Goal: Obtain resource: Download file/media

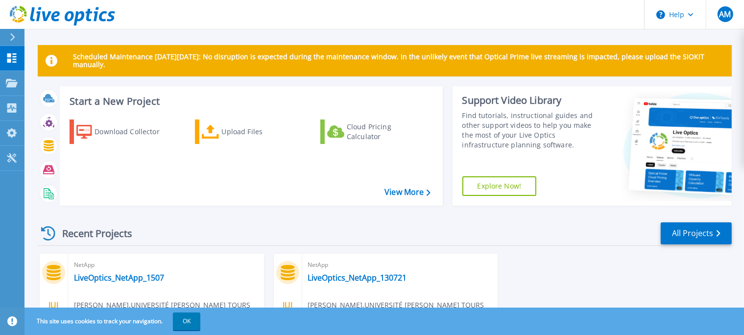
scroll to position [102, 0]
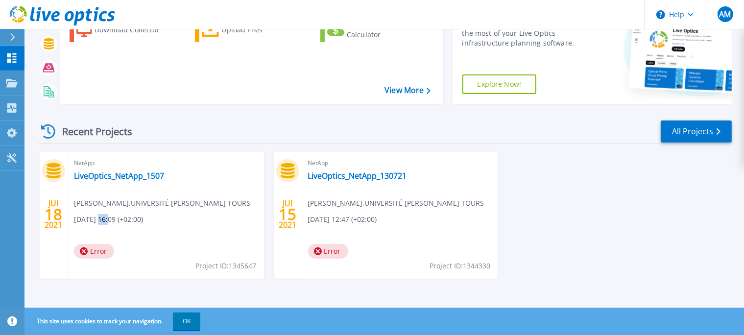
drag, startPoint x: 97, startPoint y: 218, endPoint x: 110, endPoint y: 218, distance: 12.7
click at [110, 218] on span "07/18/2021, 16:09 (+02:00)" at bounding box center [108, 219] width 69 height 11
click at [110, 218] on span "[DATE] 16:09 (+02:00)" at bounding box center [108, 219] width 69 height 11
drag, startPoint x: 77, startPoint y: 161, endPoint x: 105, endPoint y: 160, distance: 27.9
click at [105, 160] on span "NetApp" at bounding box center [166, 163] width 184 height 11
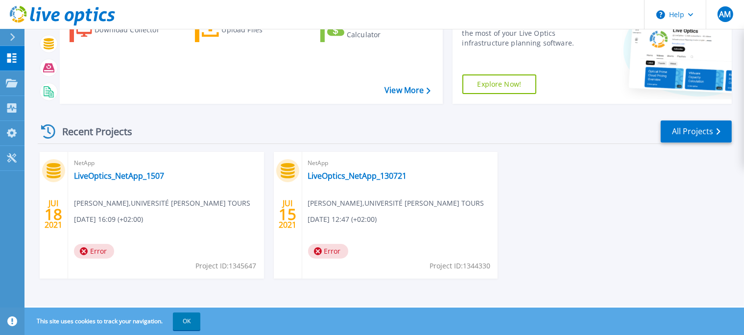
drag, startPoint x: 105, startPoint y: 160, endPoint x: 110, endPoint y: 165, distance: 8.0
click at [105, 160] on span "NetApp" at bounding box center [166, 163] width 184 height 11
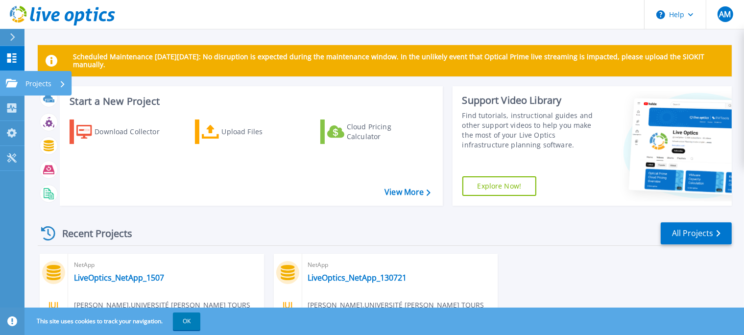
click at [48, 85] on p "Projects" at bounding box center [38, 83] width 26 height 25
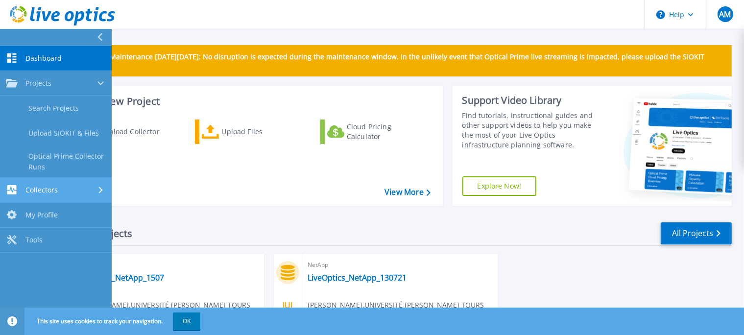
click at [77, 179] on link "Collectors Collectors" at bounding box center [56, 190] width 112 height 25
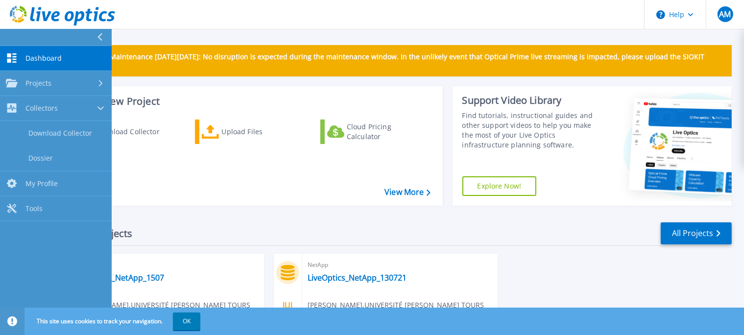
click at [191, 178] on div "Download Collector Upload Files Cloud Pricing Calculator" at bounding box center [250, 156] width 376 height 89
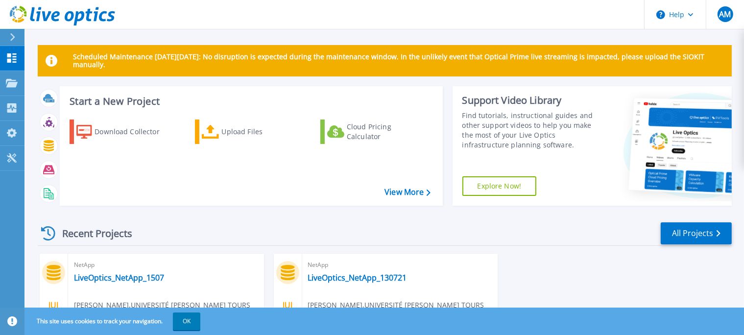
click at [19, 36] on div at bounding box center [17, 37] width 16 height 17
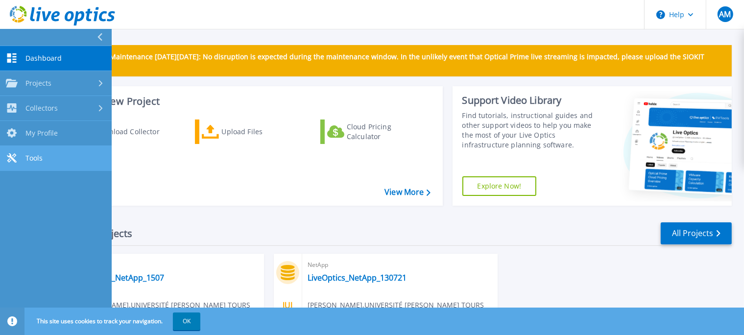
click at [57, 161] on link "Tools Tools" at bounding box center [56, 158] width 112 height 25
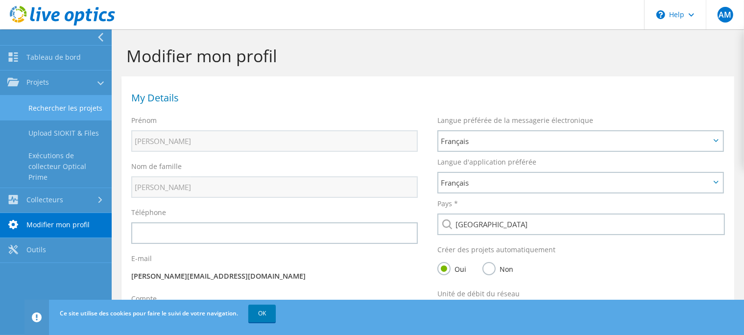
click at [70, 111] on link "Rechercher les projets" at bounding box center [56, 107] width 112 height 25
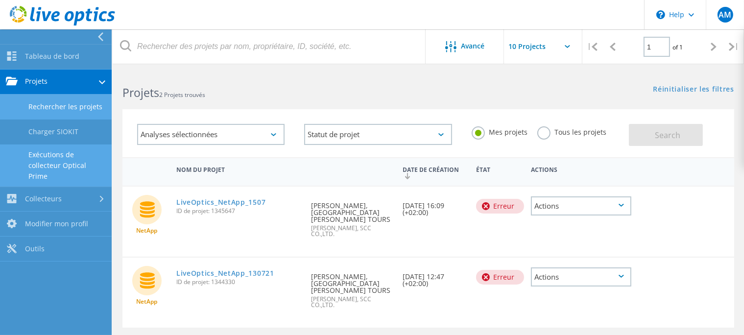
click at [72, 166] on link "Exécutions de collecteur Optical Prime" at bounding box center [56, 165] width 112 height 42
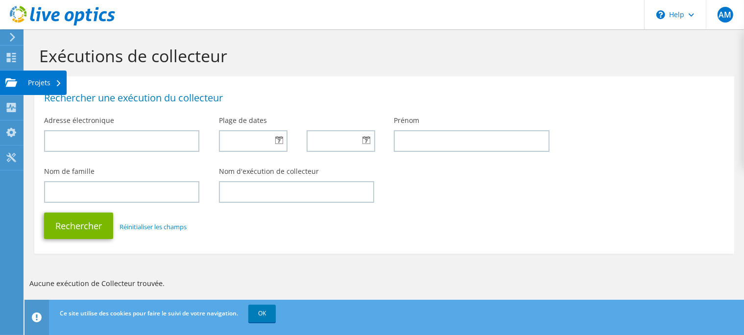
click at [11, 89] on div at bounding box center [11, 83] width 12 height 11
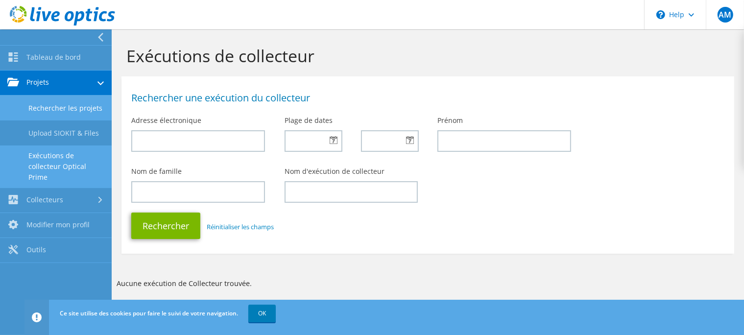
click at [69, 107] on link "Rechercher les projets" at bounding box center [56, 107] width 112 height 25
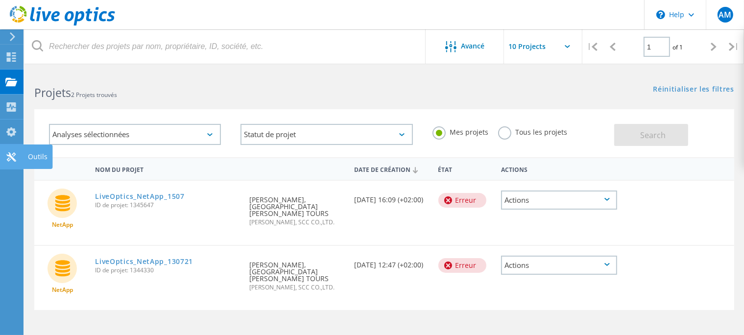
click at [15, 155] on use at bounding box center [10, 156] width 9 height 9
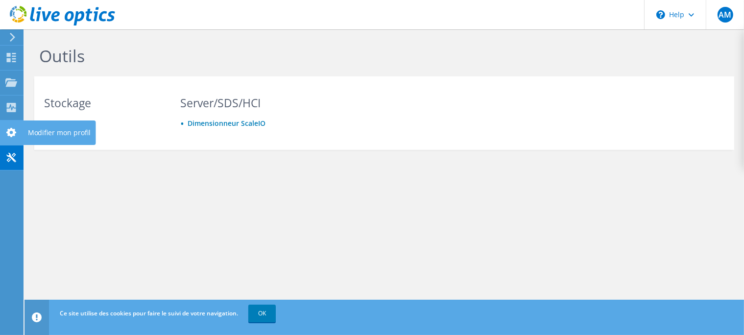
click at [46, 132] on div "Modifier mon profil" at bounding box center [59, 132] width 73 height 24
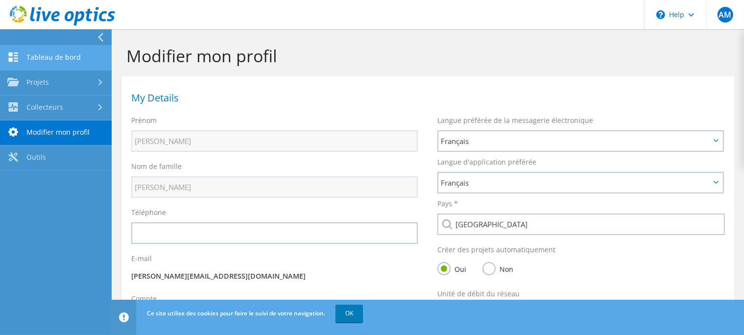
click at [77, 62] on link "Tableau de bord" at bounding box center [56, 58] width 112 height 25
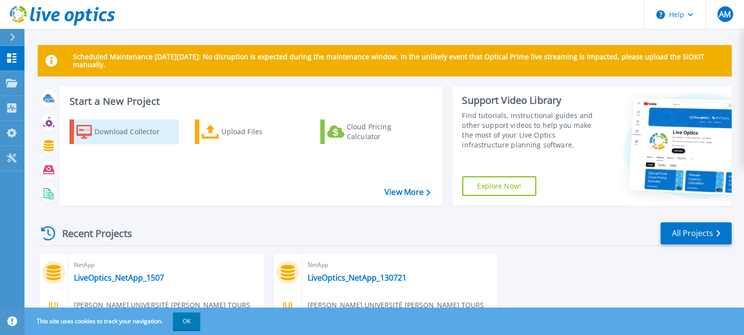
click at [130, 128] on div "Download Collector" at bounding box center [133, 132] width 78 height 20
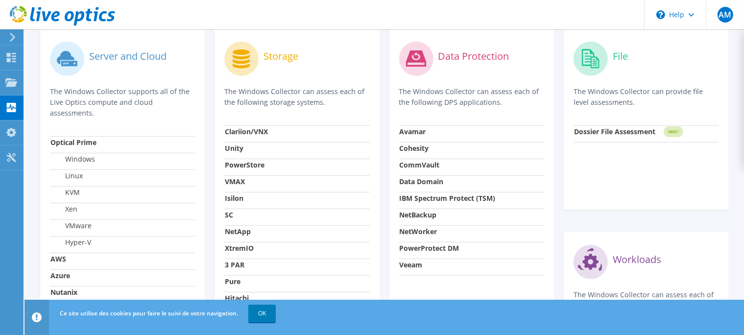
scroll to position [362, 0]
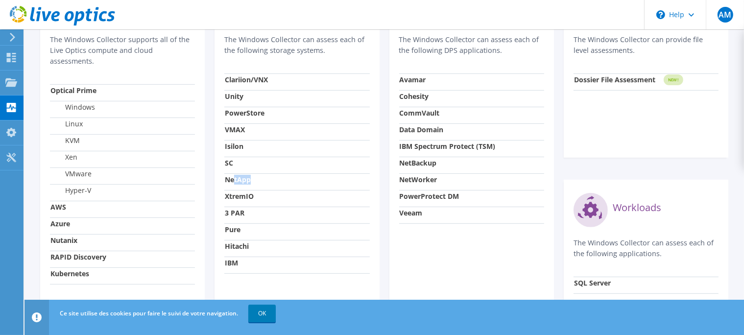
click at [256, 180] on td "NetApp" at bounding box center [296, 181] width 145 height 17
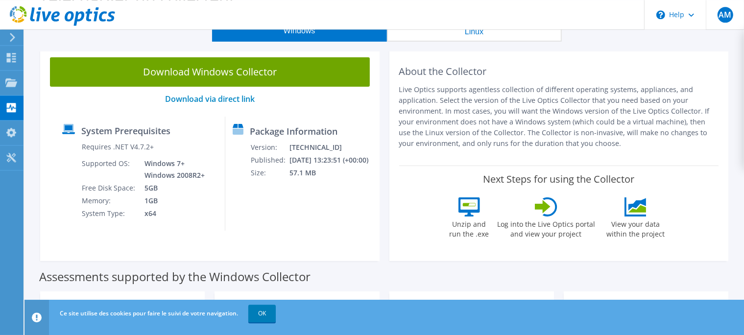
scroll to position [0, 0]
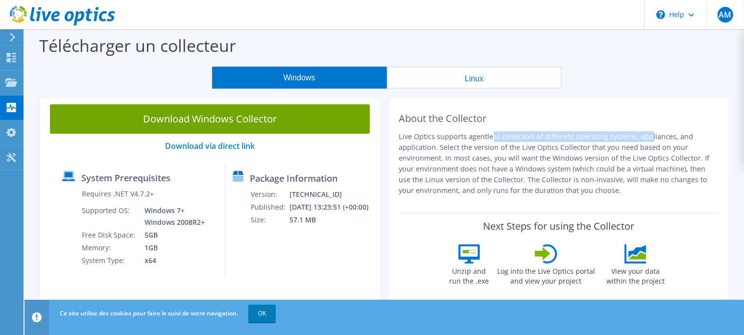
drag, startPoint x: 471, startPoint y: 136, endPoint x: 563, endPoint y: 140, distance: 92.1
click at [563, 140] on p "Live Optics supports agentless collection of different operating systems, appli…" at bounding box center [559, 163] width 320 height 65
drag, startPoint x: 563, startPoint y: 140, endPoint x: 641, endPoint y: 142, distance: 77.4
click at [565, 140] on p "Live Optics supports agentless collection of different operating systems, appli…" at bounding box center [559, 163] width 320 height 65
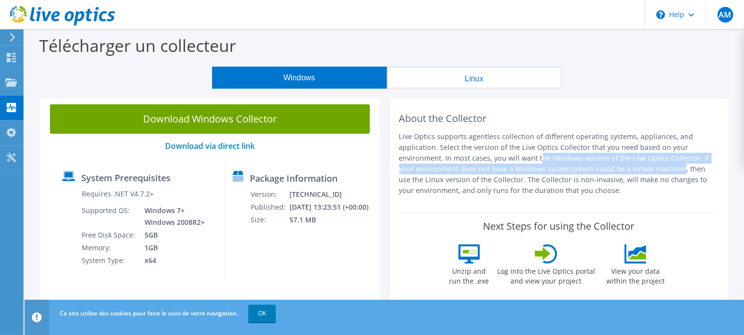
drag, startPoint x: 464, startPoint y: 157, endPoint x: 605, endPoint y: 164, distance: 141.1
click at [604, 164] on p "Live Optics supports agentless collection of different operating systems, appli…" at bounding box center [559, 163] width 320 height 65
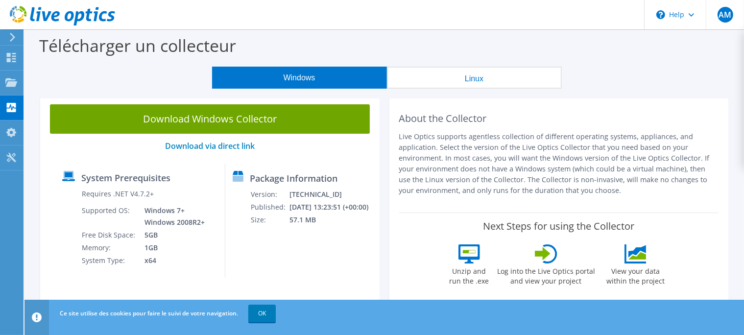
click at [605, 164] on p "Live Optics supports agentless collection of different operating systems, appli…" at bounding box center [559, 163] width 320 height 65
click at [241, 144] on link "Download via direct link" at bounding box center [210, 145] width 90 height 11
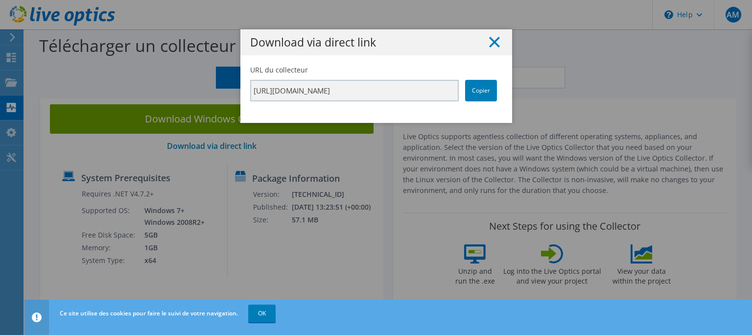
click at [489, 40] on icon at bounding box center [494, 42] width 11 height 11
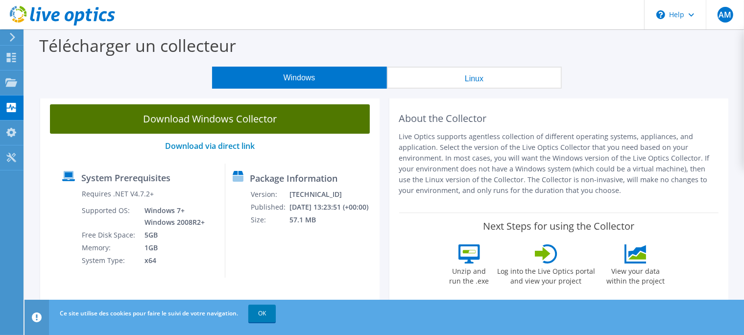
click at [286, 121] on link "Download Windows Collector" at bounding box center [210, 118] width 320 height 29
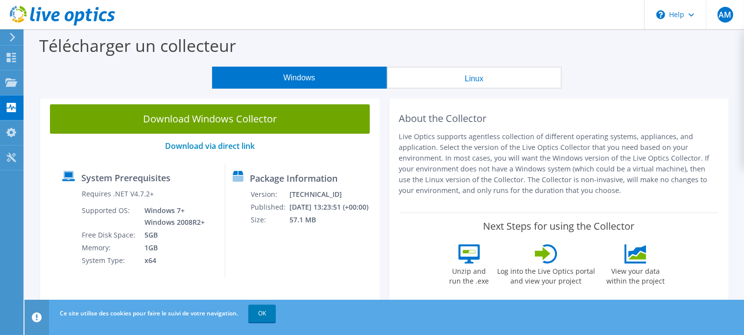
click at [485, 85] on button "Linux" at bounding box center [474, 78] width 175 height 22
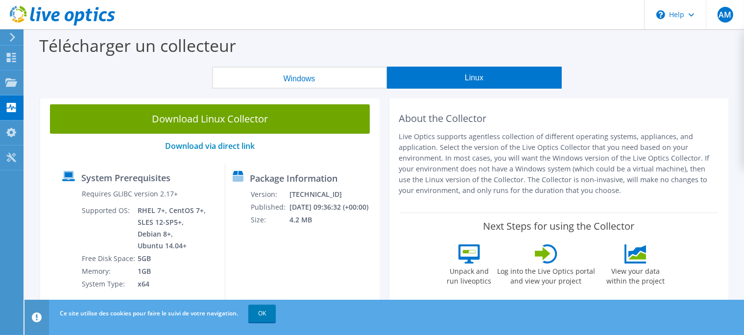
click at [345, 86] on button "Windows" at bounding box center [299, 78] width 175 height 22
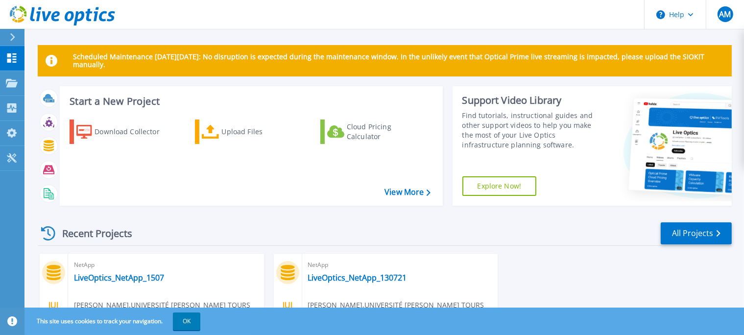
scroll to position [102, 0]
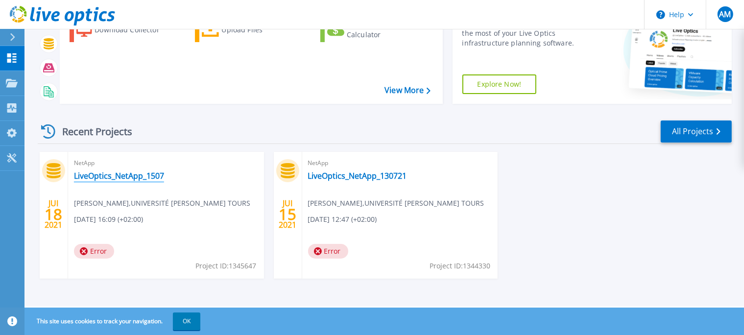
click at [140, 171] on link "LiveOptics_NetApp_1507" at bounding box center [119, 176] width 90 height 10
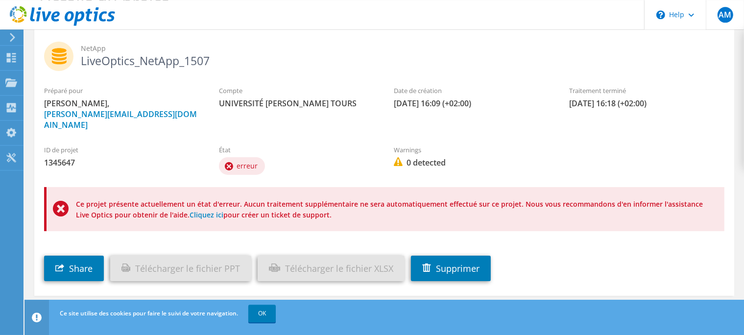
scroll to position [63, 0]
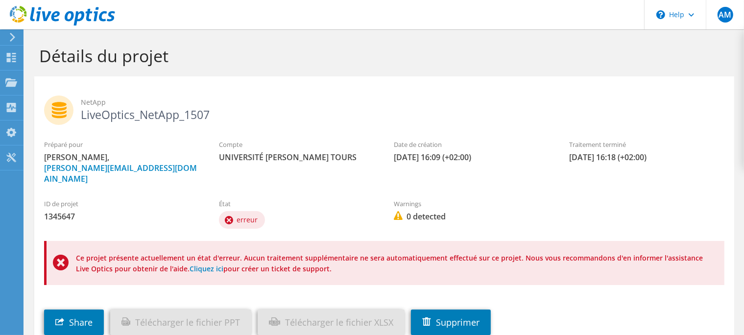
scroll to position [63, 0]
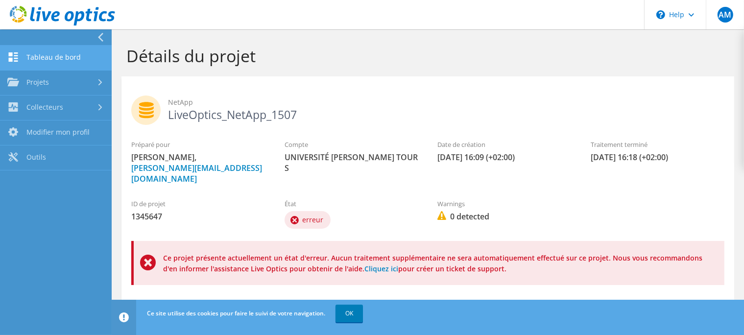
click at [74, 63] on link "Tableau de bord" at bounding box center [56, 58] width 112 height 25
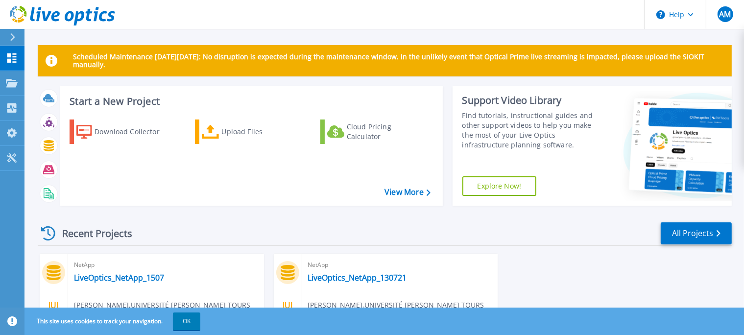
scroll to position [102, 0]
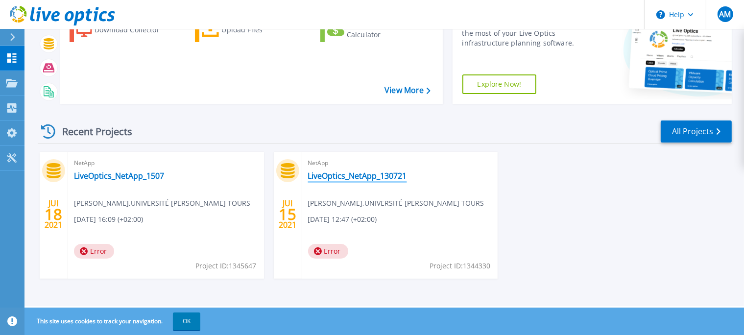
click at [349, 175] on link "LiveOptics_NetApp_130721" at bounding box center [357, 176] width 99 height 10
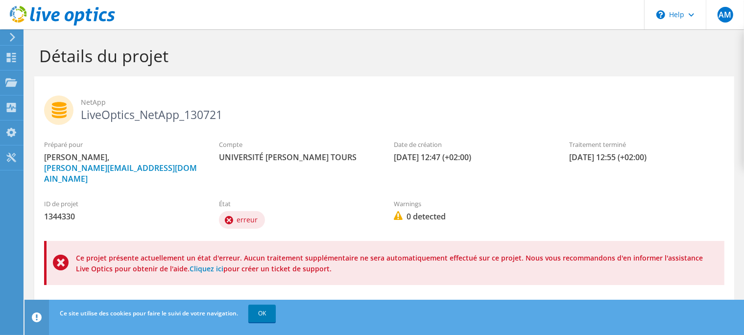
click at [243, 215] on span "erreur" at bounding box center [246, 219] width 21 height 9
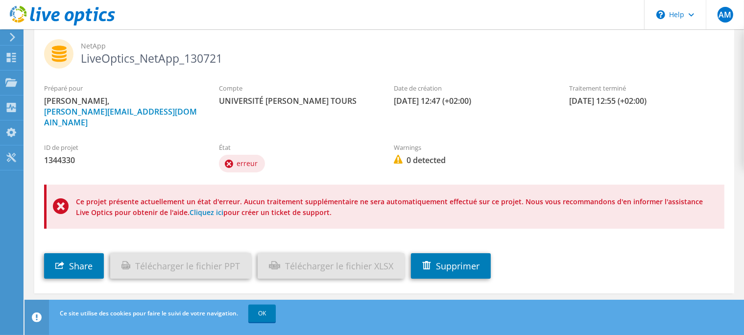
scroll to position [63, 0]
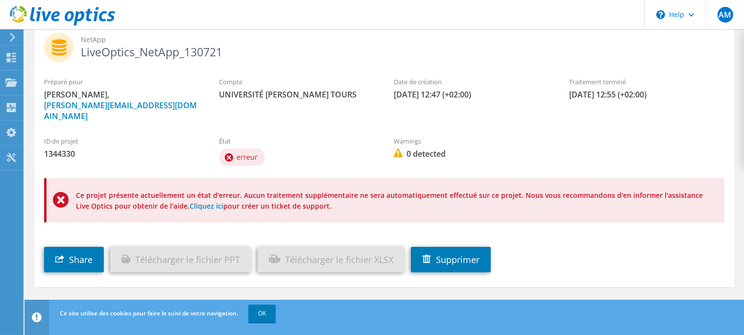
click at [337, 250] on link "Télécharger le fichier XLSX" at bounding box center [330, 259] width 147 height 25
click at [211, 249] on link "Télécharger le fichier PPT" at bounding box center [180, 259] width 141 height 25
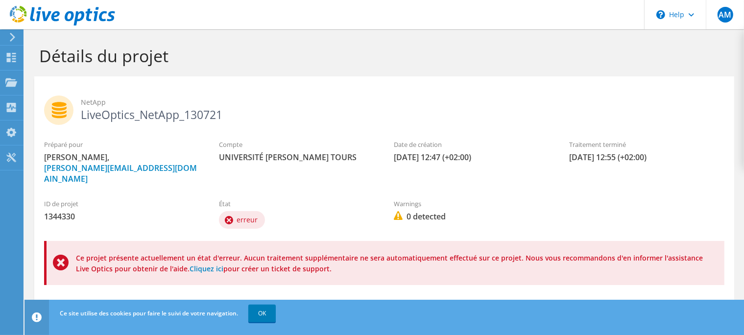
scroll to position [0, 0]
click at [15, 12] on icon at bounding box center [62, 16] width 105 height 20
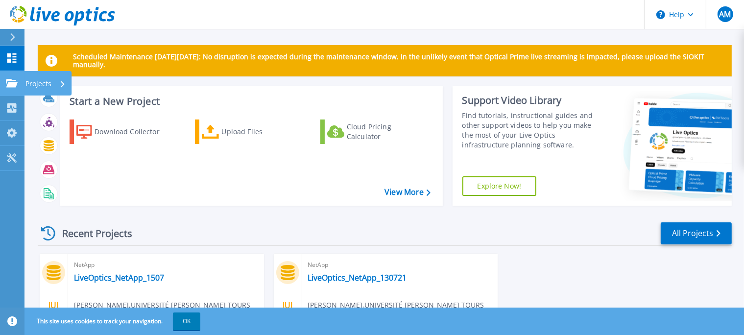
click at [44, 82] on p "Projects" at bounding box center [38, 83] width 26 height 25
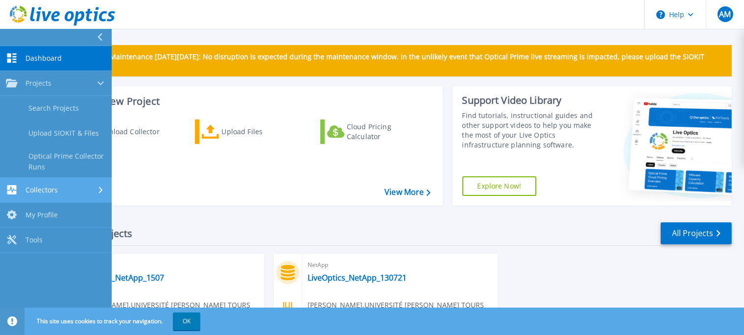
click at [52, 184] on link "Collectors Collectors" at bounding box center [56, 190] width 112 height 25
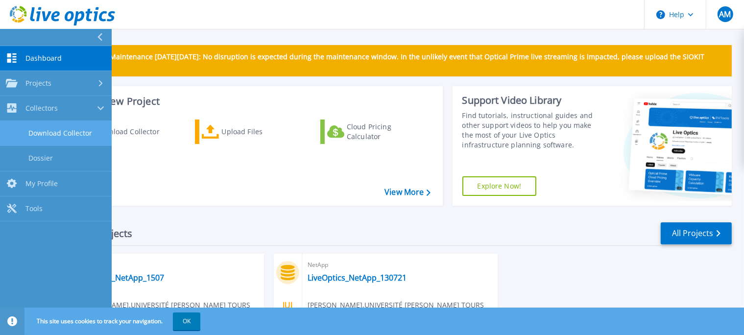
click at [74, 128] on link "Download Collector" at bounding box center [56, 133] width 112 height 25
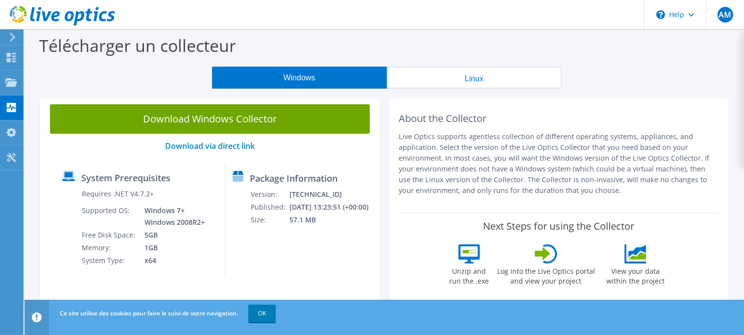
click at [14, 40] on icon at bounding box center [12, 37] width 7 height 9
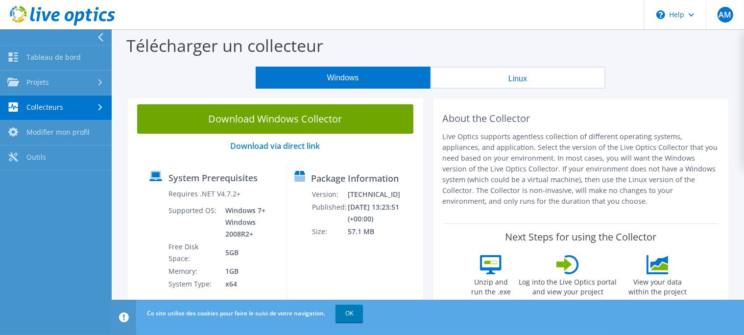
scroll to position [207, 0]
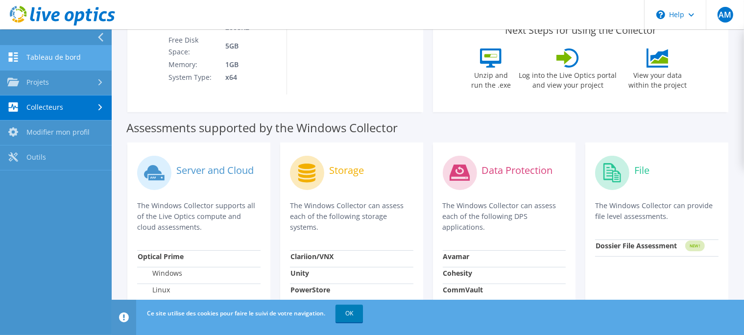
click at [68, 62] on link "Tableau de bord" at bounding box center [56, 58] width 112 height 25
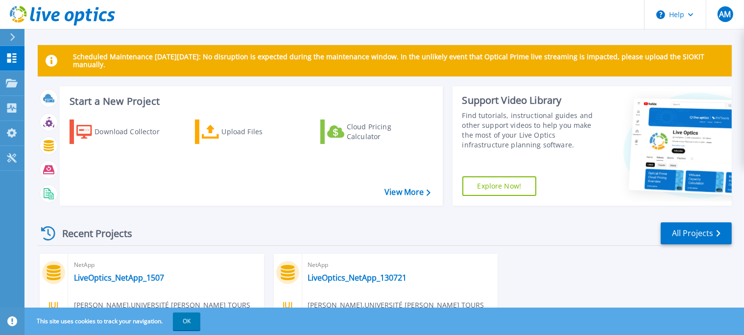
scroll to position [102, 0]
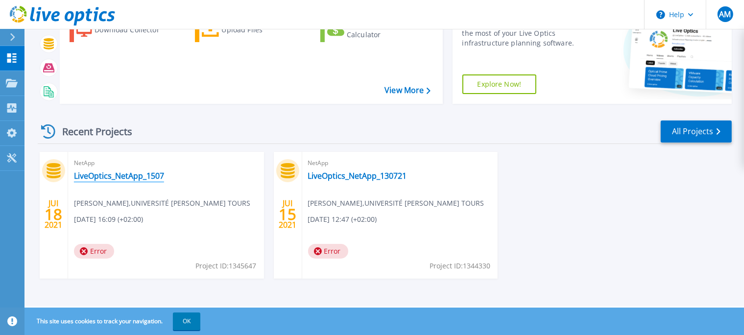
click at [93, 176] on link "LiveOptics_NetApp_1507" at bounding box center [119, 176] width 90 height 10
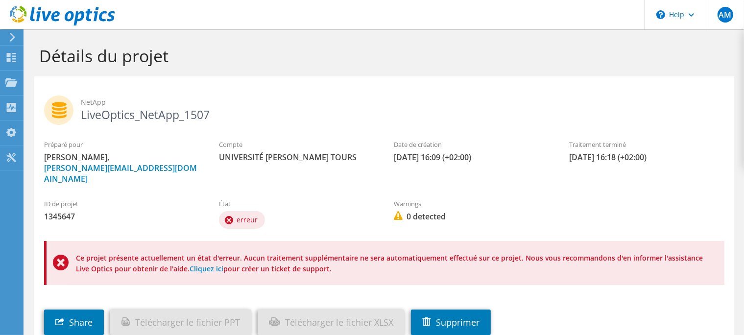
scroll to position [63, 0]
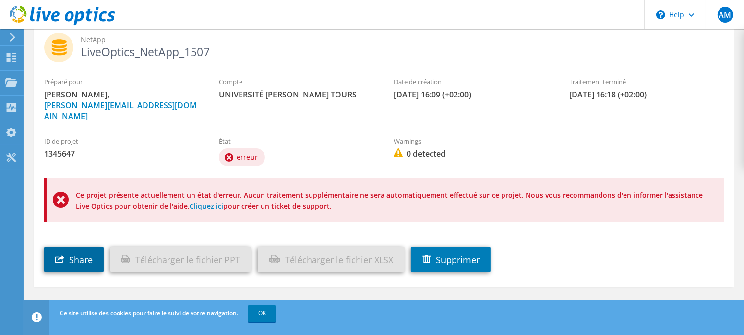
click at [84, 249] on link "Share" at bounding box center [74, 259] width 60 height 25
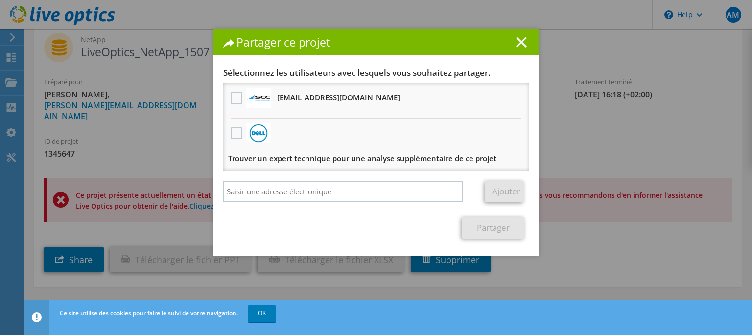
click at [516, 40] on line at bounding box center [521, 42] width 10 height 10
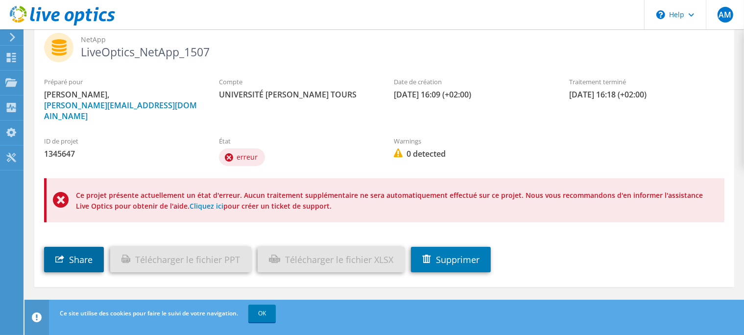
drag, startPoint x: 81, startPoint y: 253, endPoint x: 165, endPoint y: 207, distance: 96.4
click at [81, 253] on link "Share" at bounding box center [74, 259] width 60 height 25
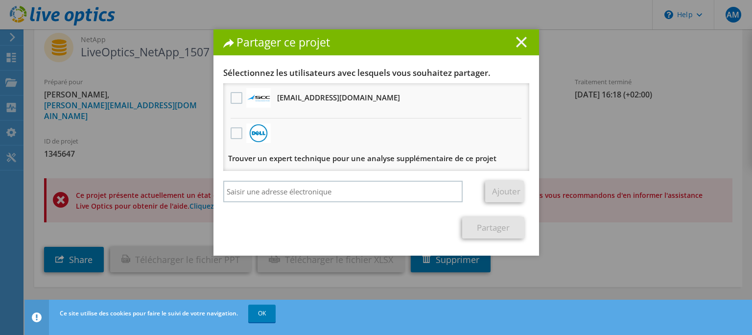
click at [516, 39] on line at bounding box center [521, 42] width 10 height 10
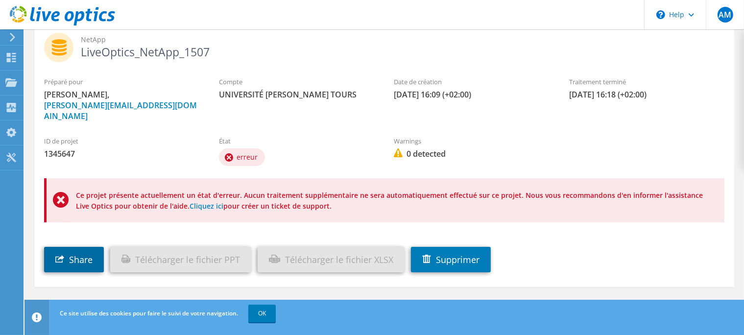
click at [73, 250] on link "Share" at bounding box center [74, 259] width 60 height 25
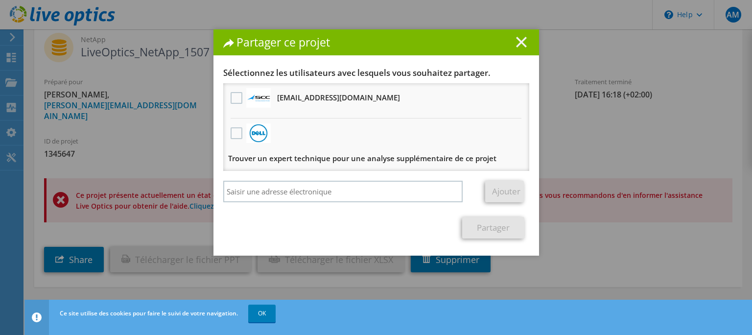
click at [516, 37] on icon at bounding box center [521, 42] width 11 height 11
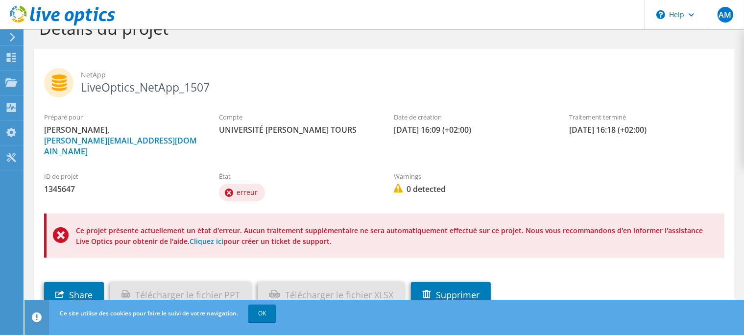
scroll to position [51, 0]
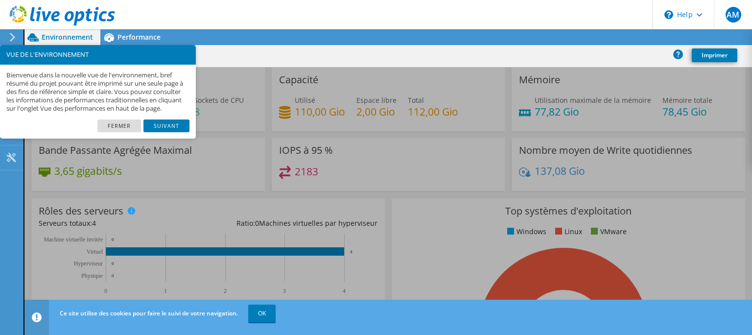
click at [126, 132] on link "Fermer" at bounding box center [119, 125] width 44 height 13
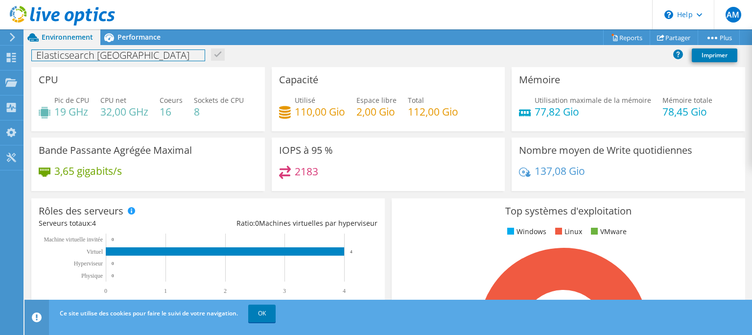
drag, startPoint x: 124, startPoint y: 55, endPoint x: 203, endPoint y: 54, distance: 78.8
click at [200, 54] on div "Elasticsearch Université de Tours Imprimer" at bounding box center [387, 55] width 727 height 18
click at [203, 54] on div "Elasticsearch Université de Tours Imprimer" at bounding box center [387, 55] width 727 height 18
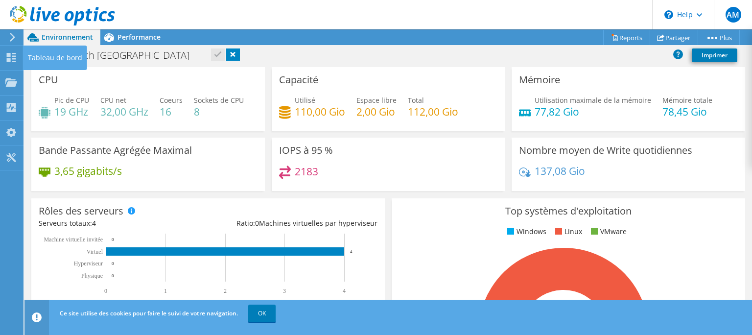
click at [30, 59] on div "Tableau de bord" at bounding box center [55, 58] width 64 height 24
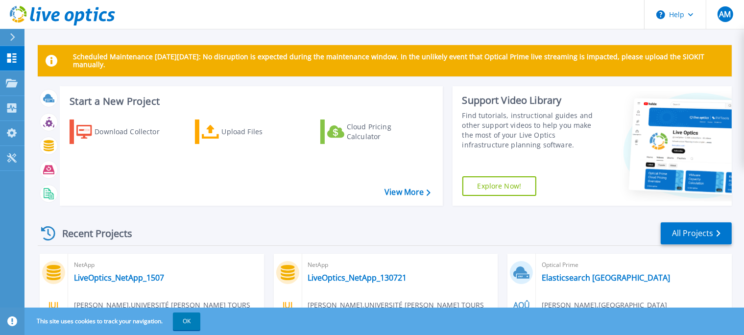
scroll to position [102, 0]
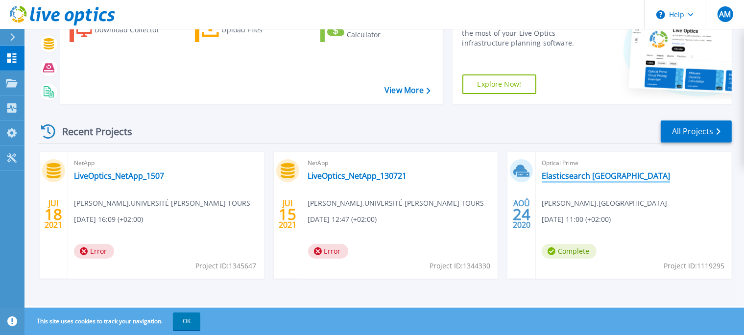
click at [582, 177] on link "Elasticsearch [GEOGRAPHIC_DATA]" at bounding box center [605, 176] width 128 height 10
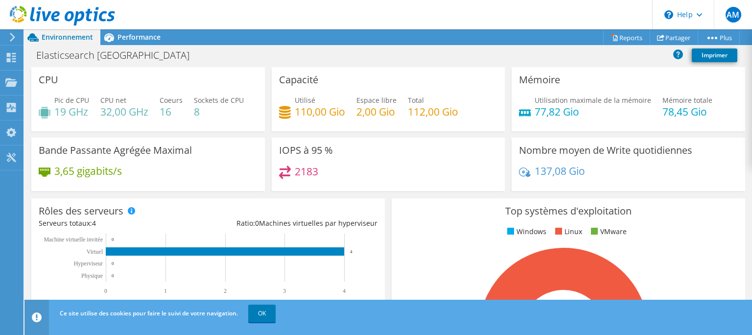
drag, startPoint x: 269, startPoint y: 314, endPoint x: 257, endPoint y: 289, distance: 27.4
click at [269, 313] on link "OK" at bounding box center [261, 313] width 27 height 18
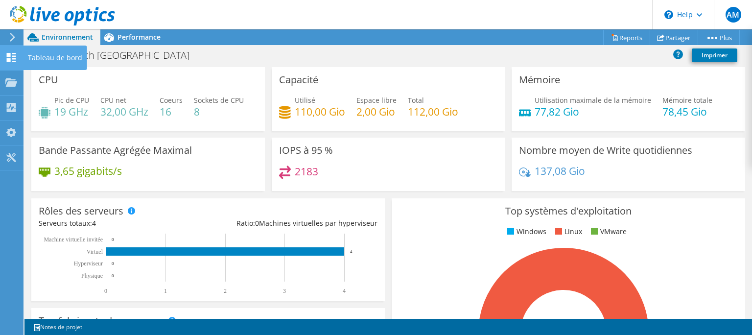
click at [15, 55] on icon at bounding box center [11, 57] width 12 height 9
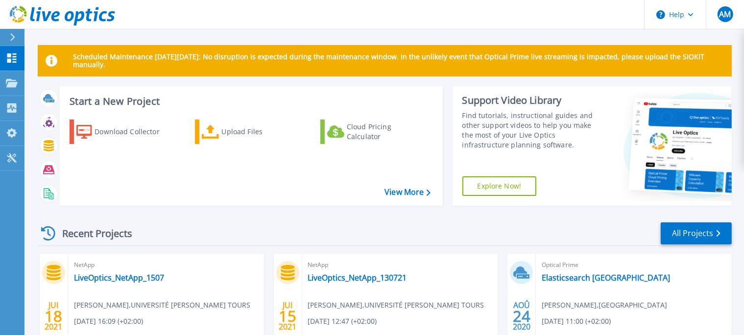
scroll to position [102, 0]
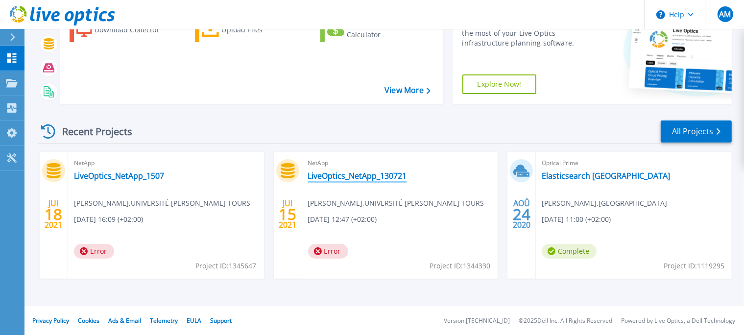
click at [363, 176] on link "LiveOptics_NetApp_130721" at bounding box center [357, 176] width 99 height 10
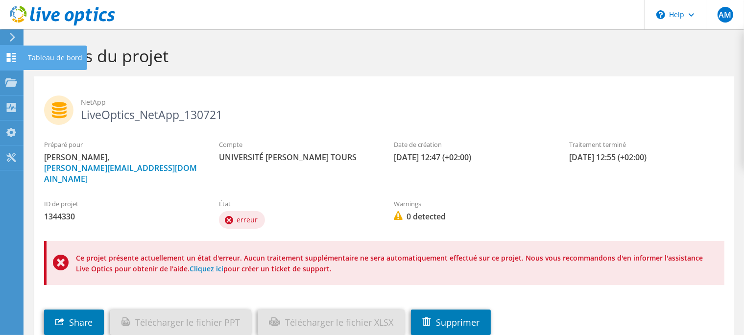
click at [14, 54] on use at bounding box center [11, 57] width 9 height 9
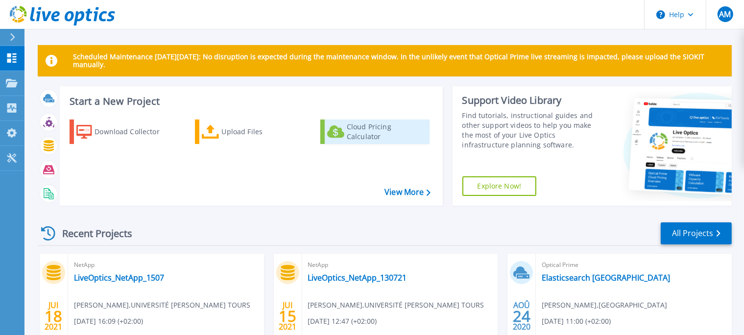
scroll to position [102, 0]
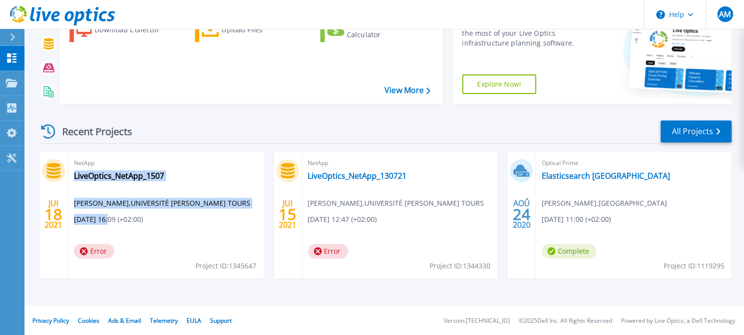
drag, startPoint x: 109, startPoint y: 219, endPoint x: 70, endPoint y: 219, distance: 38.2
click at [70, 219] on div "NetApp LiveOptics_NetApp_1507 [PERSON_NAME] , [GEOGRAPHIC_DATA][PERSON_NAME] TO…" at bounding box center [166, 215] width 196 height 127
click at [87, 220] on span "[DATE] 16:09 (+02:00)" at bounding box center [108, 219] width 69 height 11
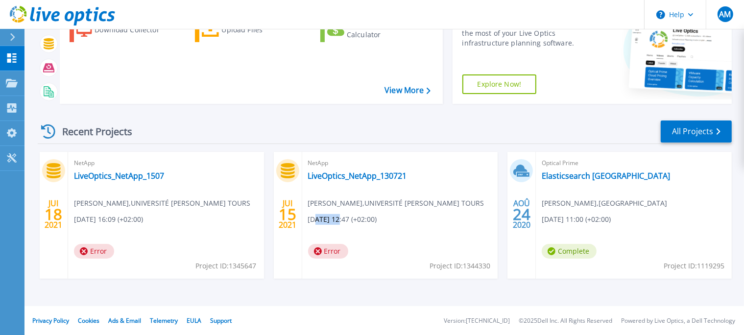
drag, startPoint x: 341, startPoint y: 218, endPoint x: 316, endPoint y: 218, distance: 25.0
click at [316, 218] on span "[DATE] 12:47 (+02:00)" at bounding box center [342, 219] width 69 height 11
drag, startPoint x: 297, startPoint y: 210, endPoint x: 312, endPoint y: 211, distance: 15.7
click at [299, 211] on div "JUI 15 2021" at bounding box center [288, 215] width 28 height 127
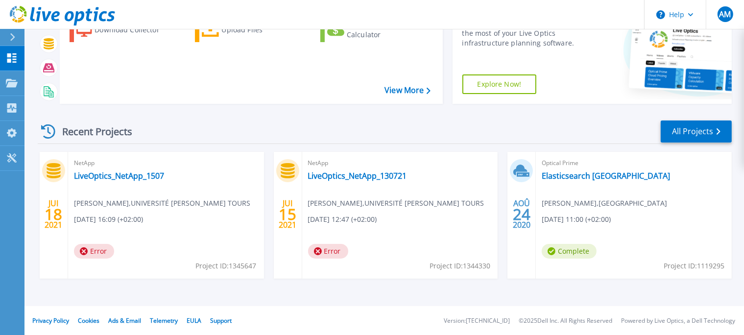
click at [375, 210] on div "NetApp LiveOptics_NetApp_130721 Anthony Maubert , UNIVERSITÉ FRANCOIS RABELAIS …" at bounding box center [400, 215] width 196 height 127
